Goal: Information Seeking & Learning: Learn about a topic

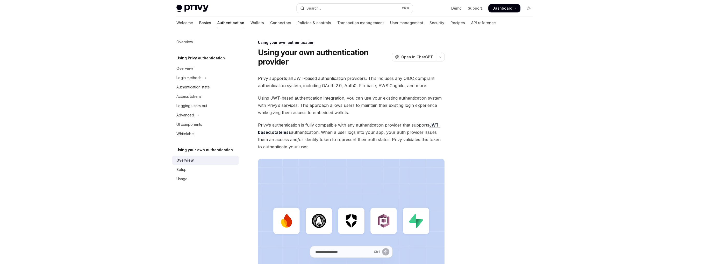
click at [199, 23] on link "Basics" at bounding box center [205, 23] width 12 height 12
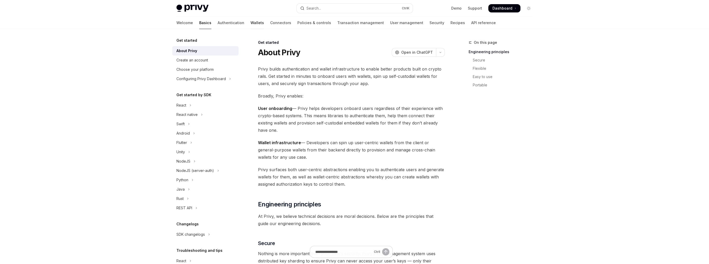
click at [250, 21] on link "Wallets" at bounding box center [256, 23] width 13 height 12
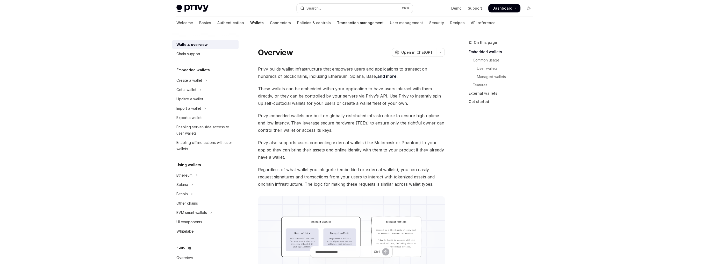
click at [337, 23] on link "Transaction management" at bounding box center [360, 23] width 47 height 12
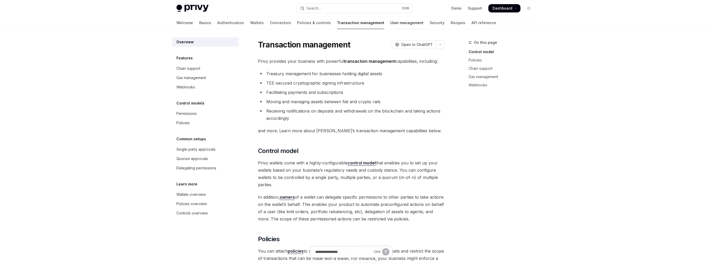
click at [390, 24] on link "User management" at bounding box center [406, 23] width 33 height 12
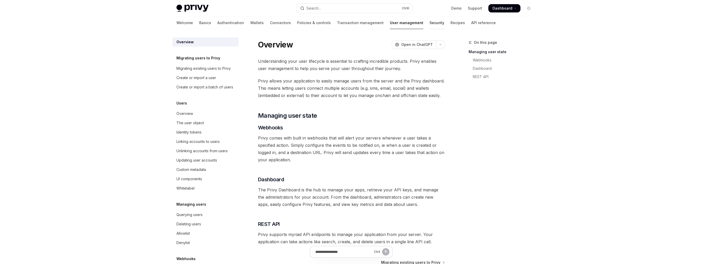
click at [429, 25] on link "Security" at bounding box center [436, 23] width 15 height 12
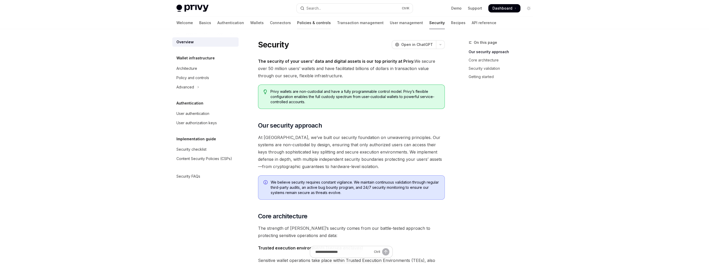
click at [297, 24] on link "Policies & controls" at bounding box center [314, 23] width 34 height 12
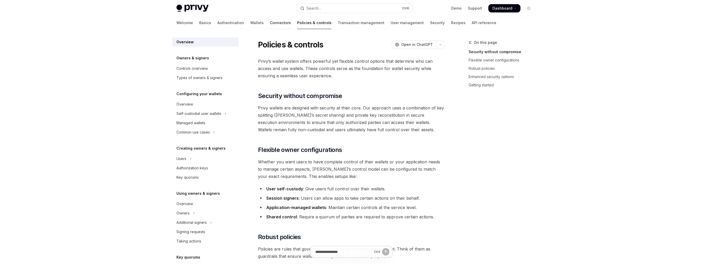
click at [270, 23] on link "Connectors" at bounding box center [280, 23] width 21 height 12
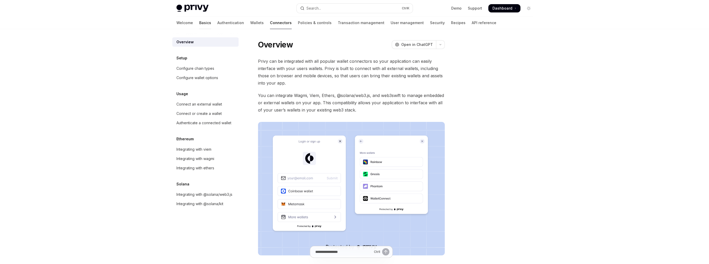
click at [199, 20] on link "Basics" at bounding box center [205, 23] width 12 height 12
type textarea "*"
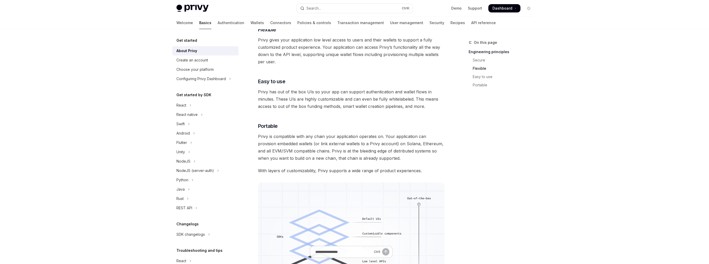
scroll to position [421, 0]
